Goal: Task Accomplishment & Management: Manage account settings

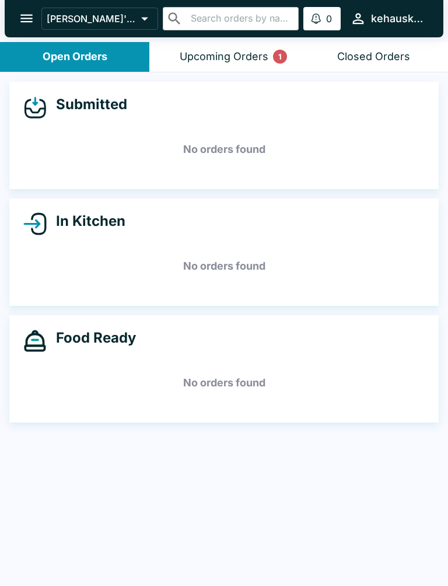
click at [246, 40] on header "[PERSON_NAME]'s Kitchen ​ ​ 0 Alerts kehauskitchen" at bounding box center [224, 21] width 448 height 42
click at [207, 51] on div "Upcoming Orders 1" at bounding box center [224, 56] width 89 height 13
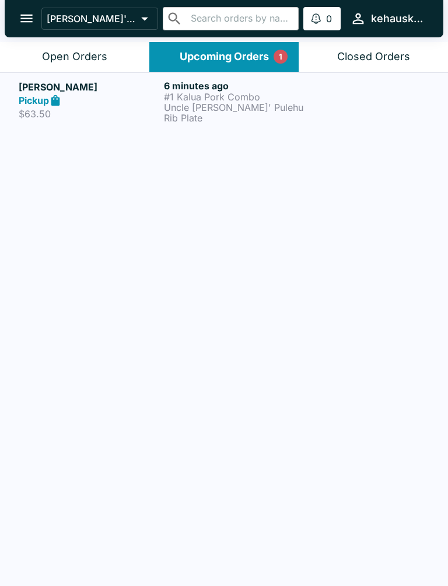
click at [207, 51] on div "Upcoming Orders 1" at bounding box center [224, 56] width 89 height 13
click at [206, 85] on h6 "6 minutes ago" at bounding box center [234, 86] width 141 height 12
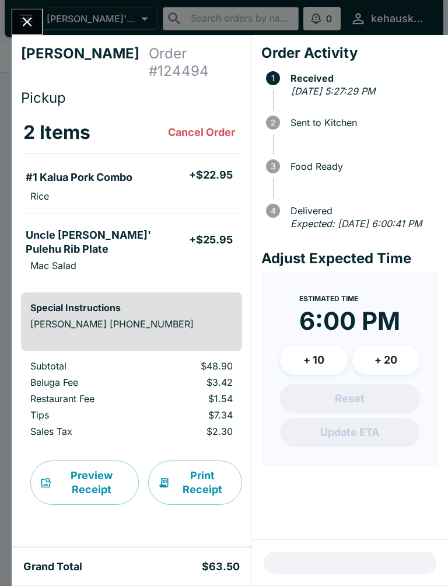
click at [187, 460] on button "Print Receipt" at bounding box center [195, 482] width 94 height 44
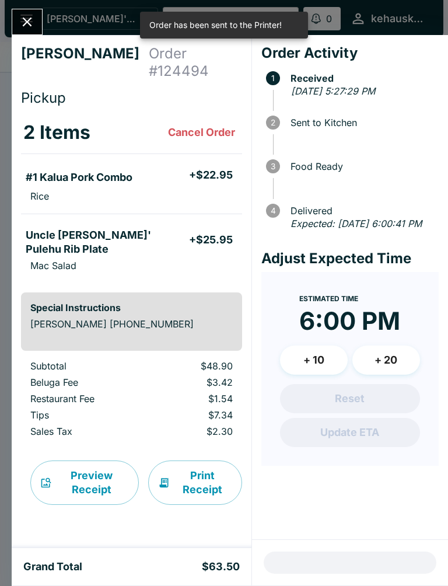
click at [38, 12] on div at bounding box center [27, 22] width 31 height 26
click at [27, 18] on icon "Close" at bounding box center [27, 22] width 16 height 16
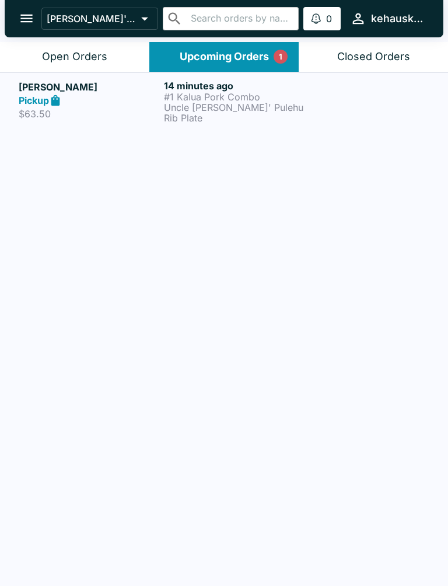
click at [374, 49] on button "Closed Orders" at bounding box center [373, 57] width 149 height 30
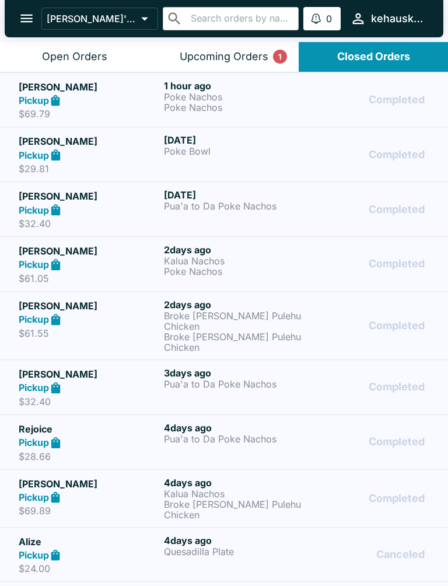
click at [40, 52] on button "Open Orders" at bounding box center [74, 57] width 149 height 30
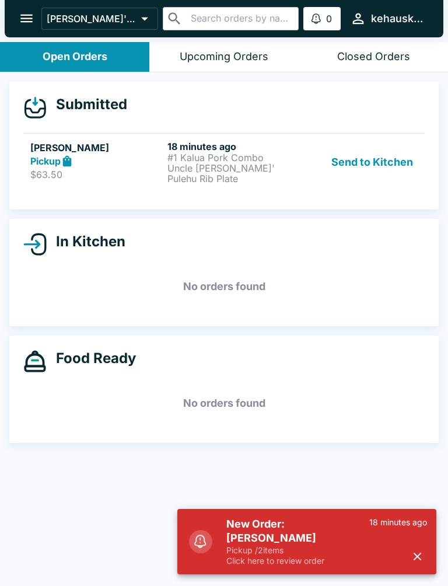
click at [309, 548] on p "Pickup / 2 items" at bounding box center [297, 550] width 143 height 11
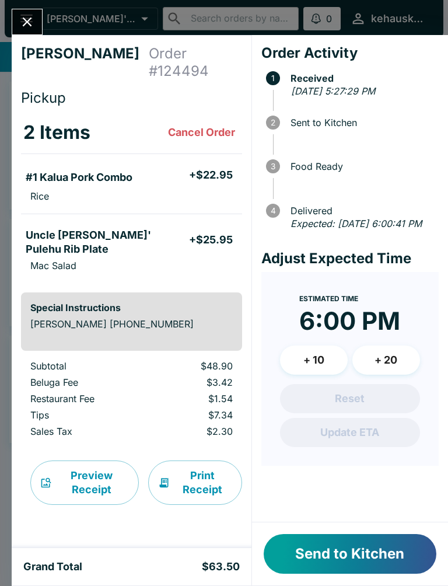
click at [338, 550] on button "Send to Kitchen" at bounding box center [350, 554] width 173 height 40
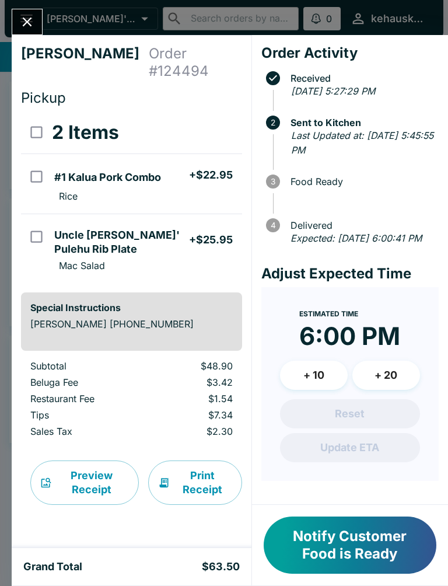
click at [350, 546] on button "Notify Customer Food is Ready" at bounding box center [350, 544] width 173 height 57
click at [349, 546] on button "Notify Customer Food is Ready" at bounding box center [350, 544] width 173 height 57
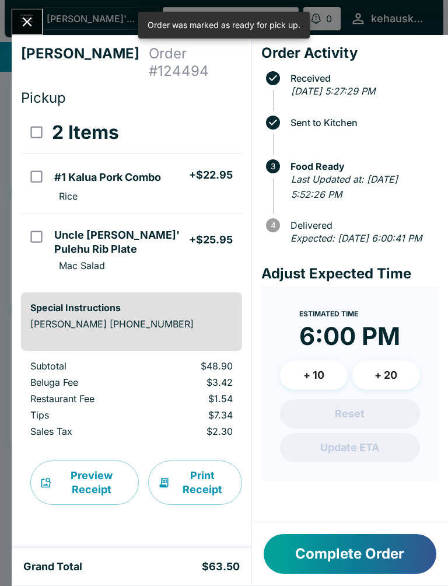
click at [358, 561] on button "Complete Order" at bounding box center [350, 554] width 173 height 40
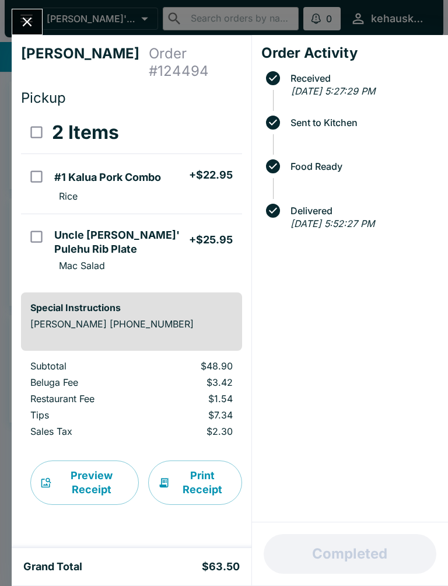
click at [25, 12] on button "Close" at bounding box center [27, 21] width 30 height 25
